Goal: Task Accomplishment & Management: Use online tool/utility

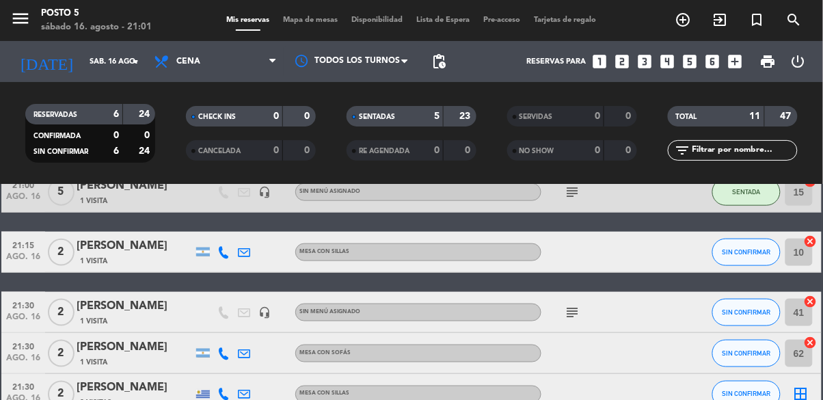
scroll to position [368, 0]
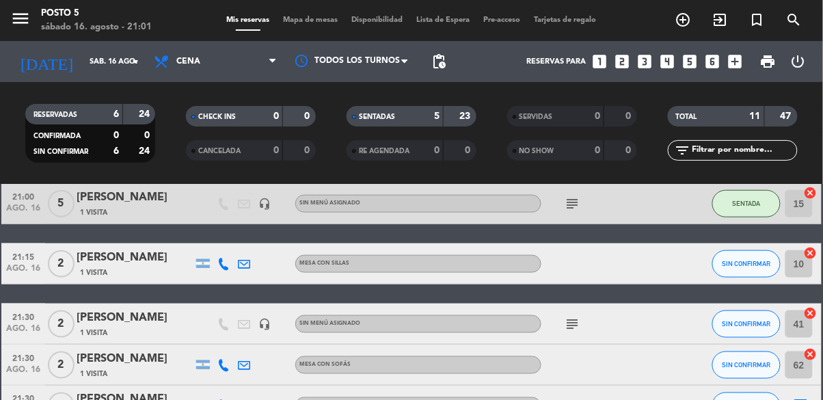
click at [813, 316] on icon "cancel" at bounding box center [811, 313] width 14 height 14
click at [808, 331] on icon "border_all" at bounding box center [801, 324] width 16 height 16
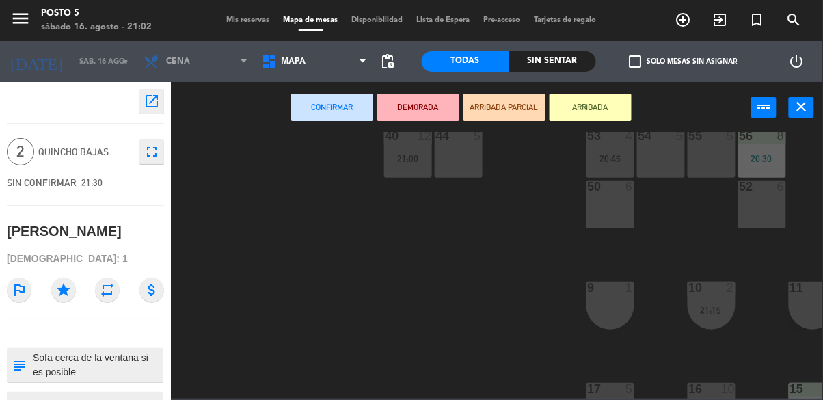
scroll to position [470, 0]
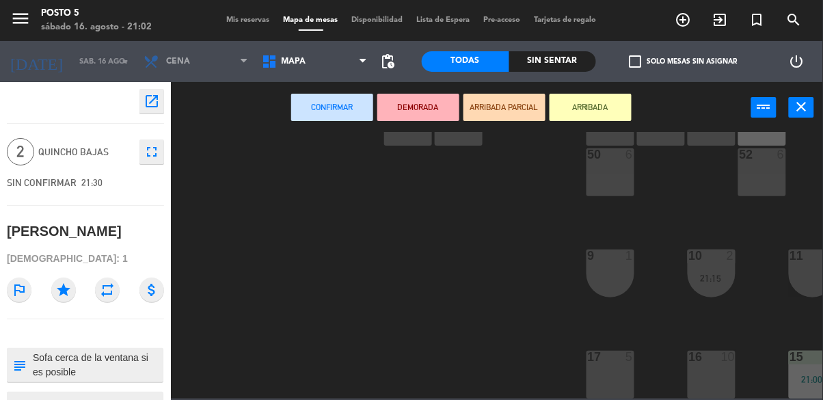
click at [771, 174] on div "52 6" at bounding box center [763, 172] width 48 height 48
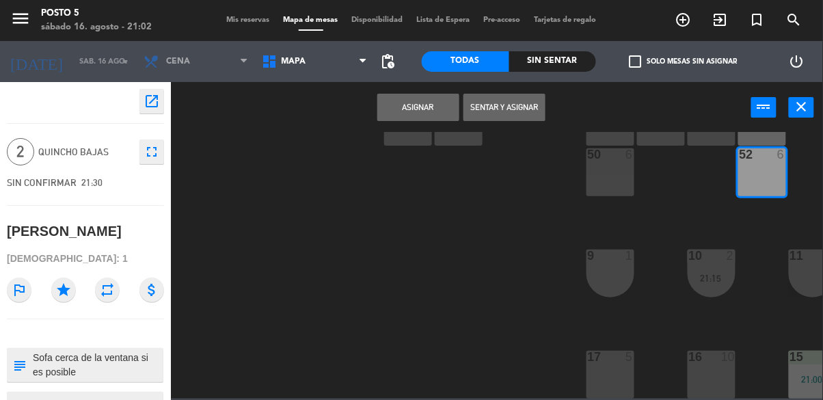
click at [437, 111] on button "Asignar" at bounding box center [418, 107] width 82 height 27
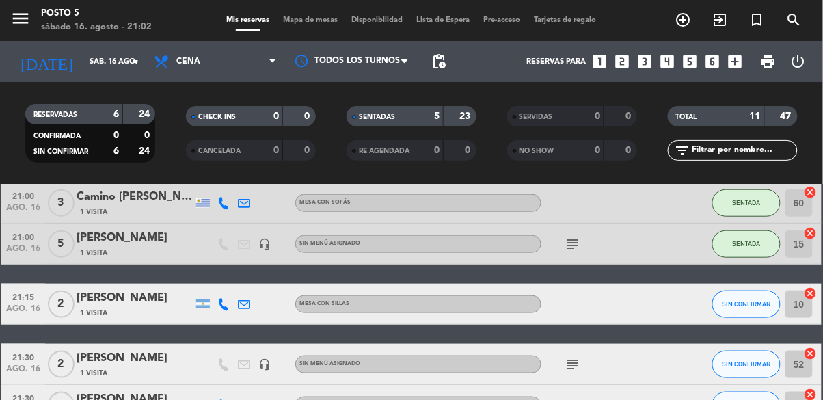
scroll to position [397, 0]
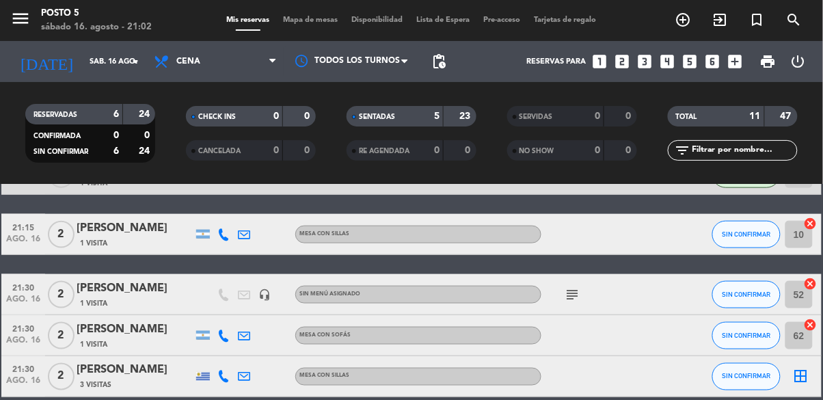
click at [801, 378] on icon "border_all" at bounding box center [801, 377] width 16 height 16
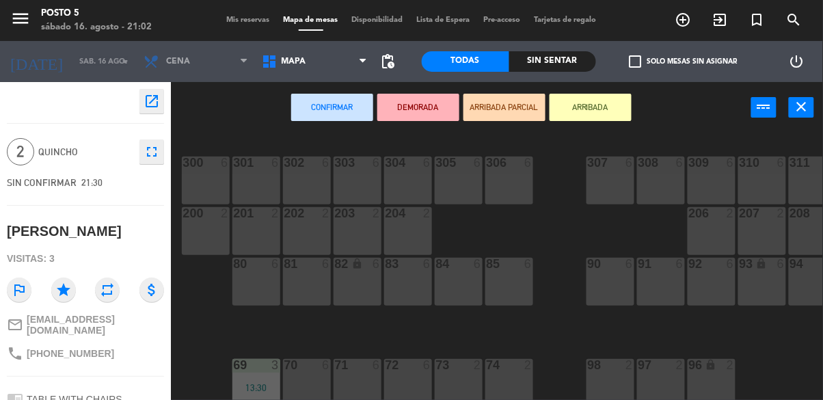
click at [563, 395] on div "300 6 301 6 302 6 303 6 304 6 305 6 306 6 307 6 308 6 309 6 310 6 311 6 312 6 3…" at bounding box center [501, 298] width 644 height 332
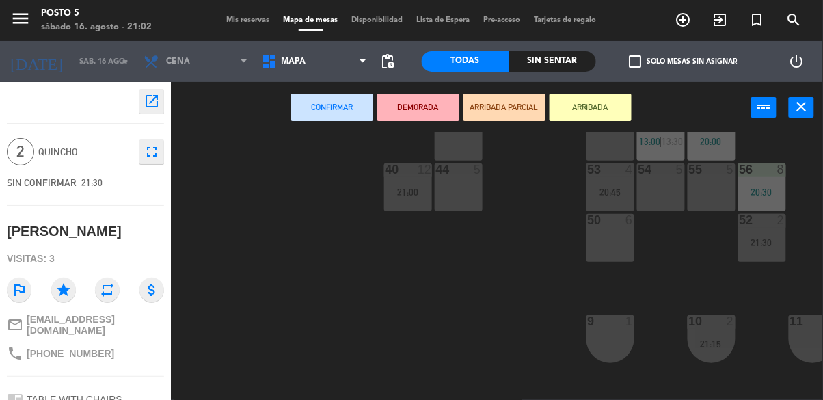
scroll to position [405, 0]
click at [634, 332] on div "9 1" at bounding box center [611, 339] width 48 height 48
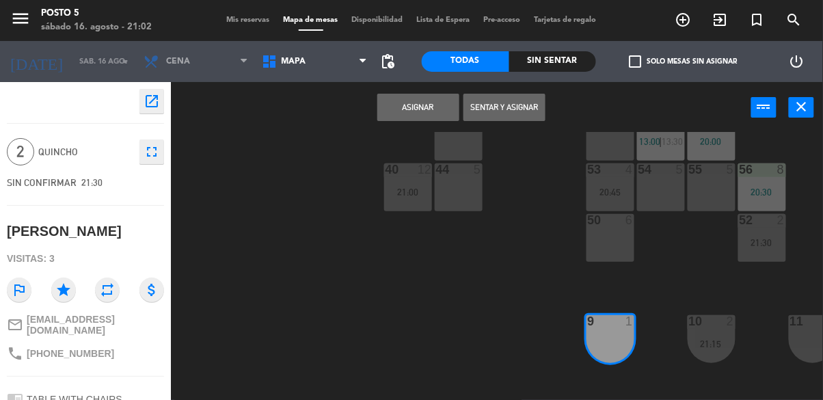
click at [419, 112] on button "Asignar" at bounding box center [418, 107] width 82 height 27
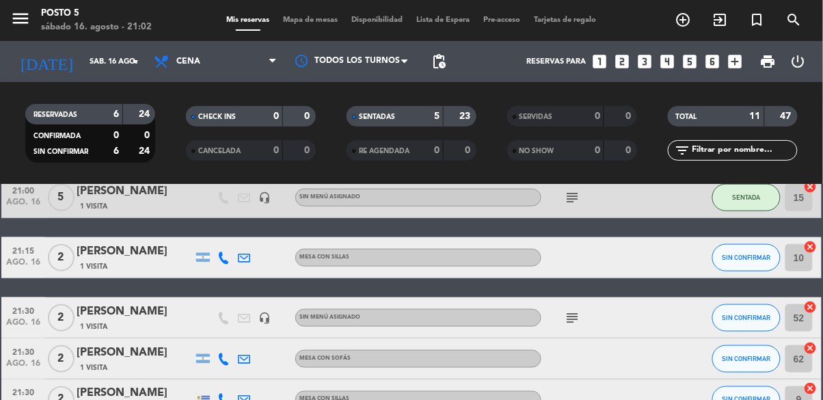
scroll to position [375, 0]
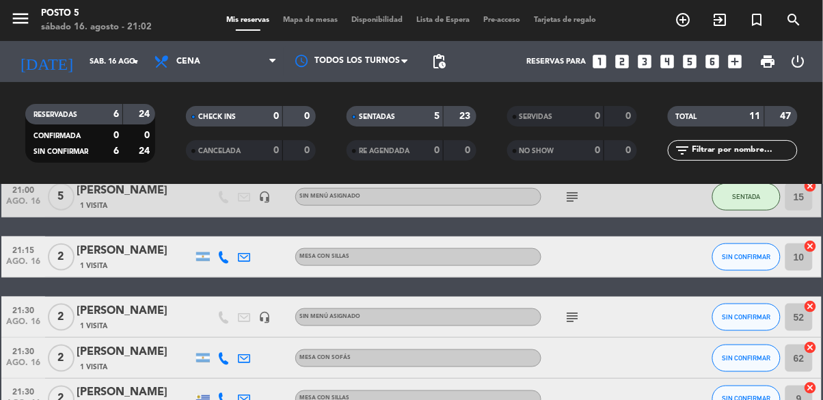
click at [804, 399] on input "9" at bounding box center [799, 399] width 27 height 27
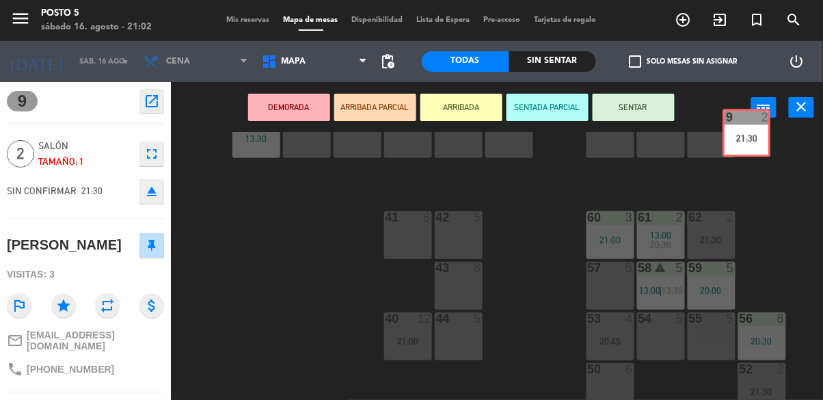
scroll to position [243, 0]
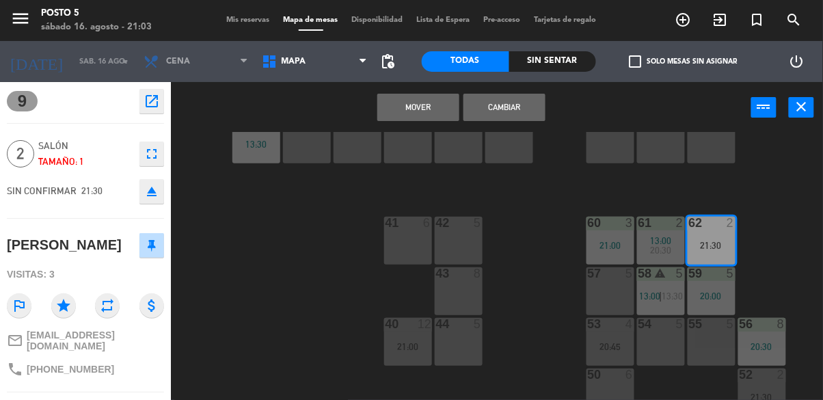
click at [427, 115] on button "Mover" at bounding box center [418, 107] width 82 height 27
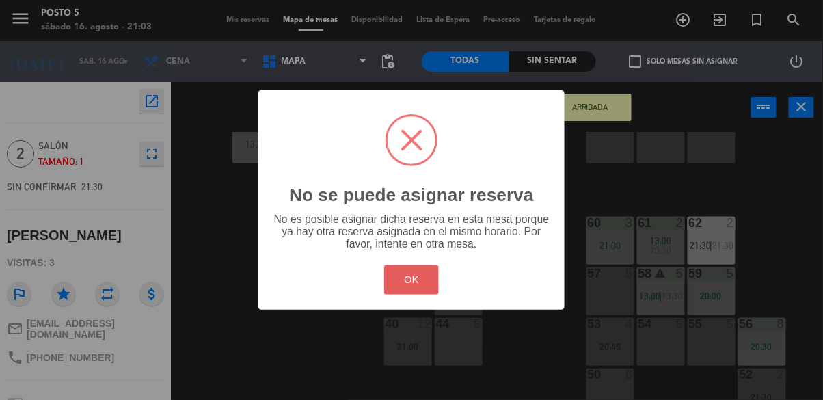
click at [412, 274] on button "OK" at bounding box center [411, 279] width 55 height 29
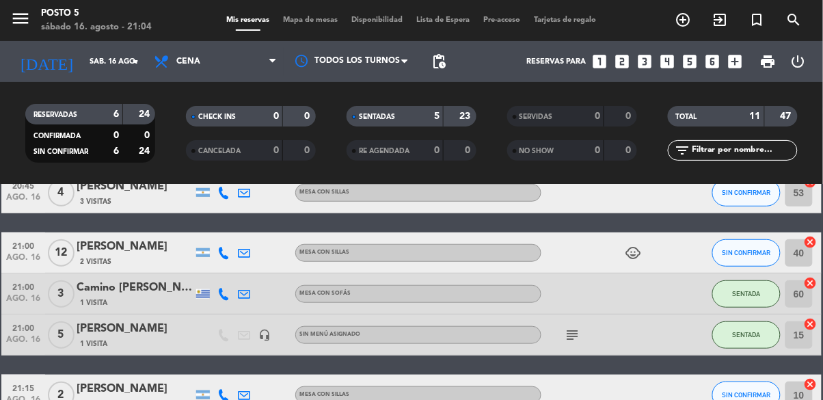
scroll to position [237, 0]
click at [762, 255] on span "SIN CONFIRMAR" at bounding box center [747, 253] width 49 height 8
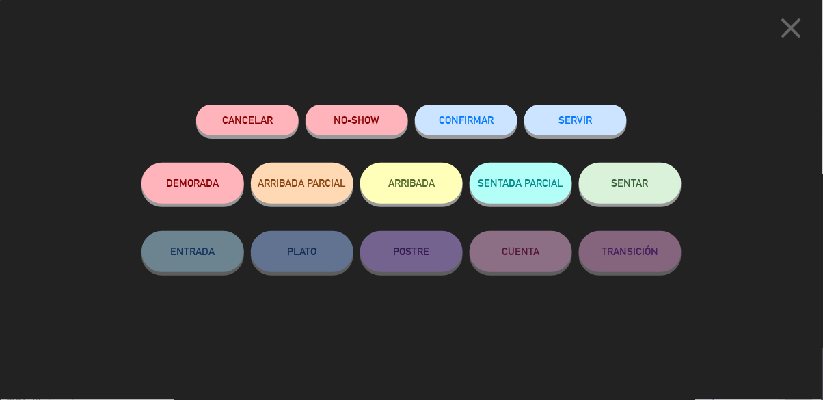
click at [646, 184] on span "SENTAR" at bounding box center [630, 183] width 37 height 12
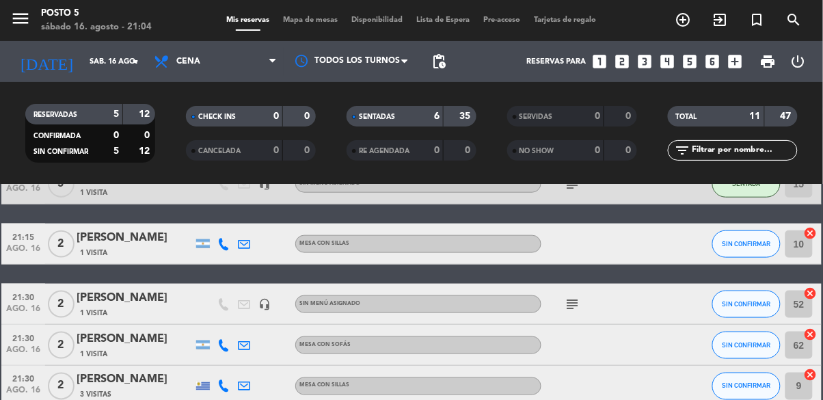
scroll to position [397, 0]
